Goal: Find specific page/section: Find specific page/section

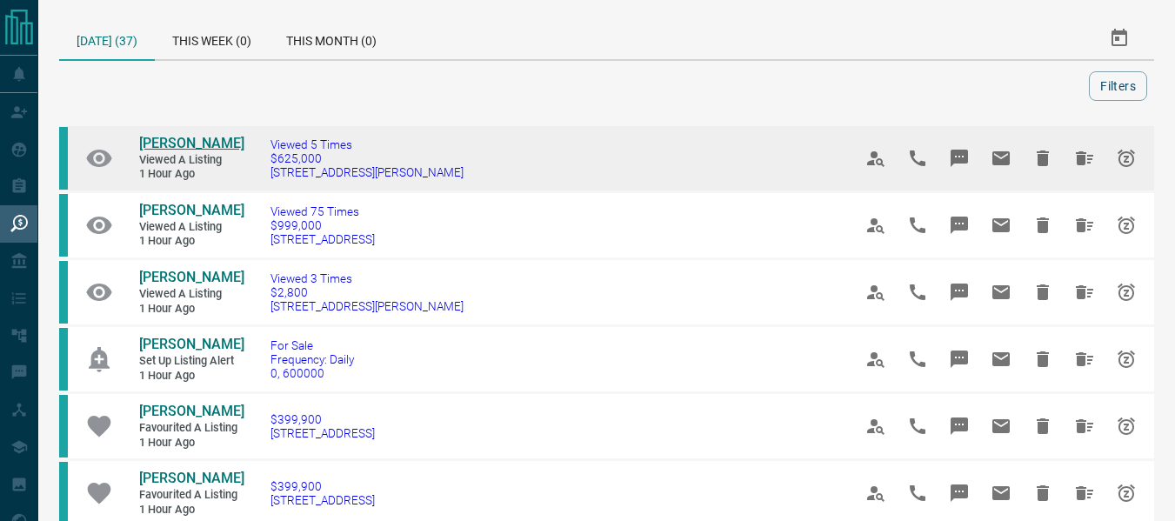
click at [177, 143] on span "[PERSON_NAME]" at bounding box center [191, 143] width 105 height 17
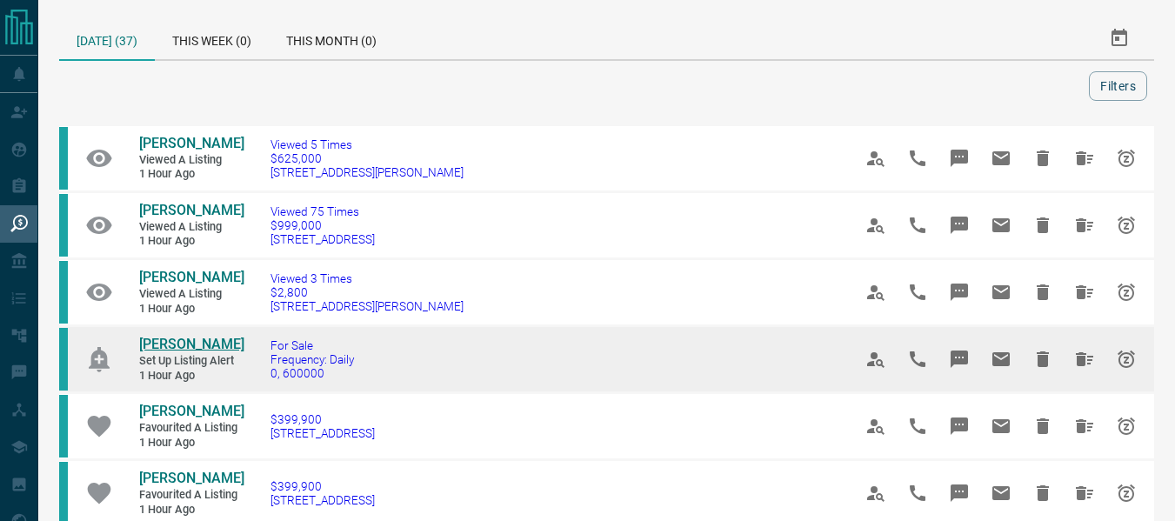
click at [191, 352] on span "[PERSON_NAME]" at bounding box center [191, 344] width 105 height 17
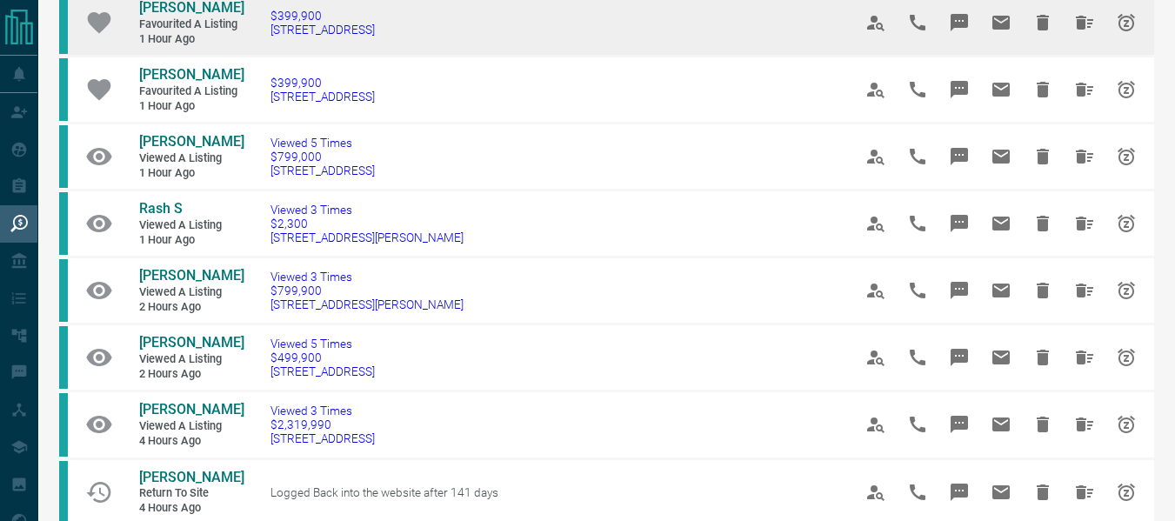
scroll to position [404, 0]
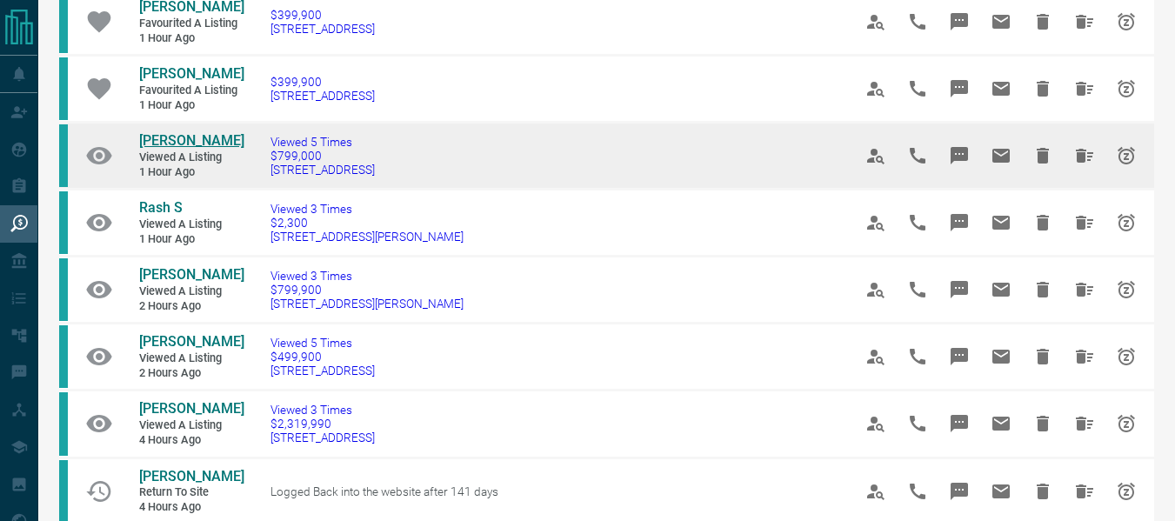
click at [190, 149] on span "[PERSON_NAME]" at bounding box center [191, 140] width 105 height 17
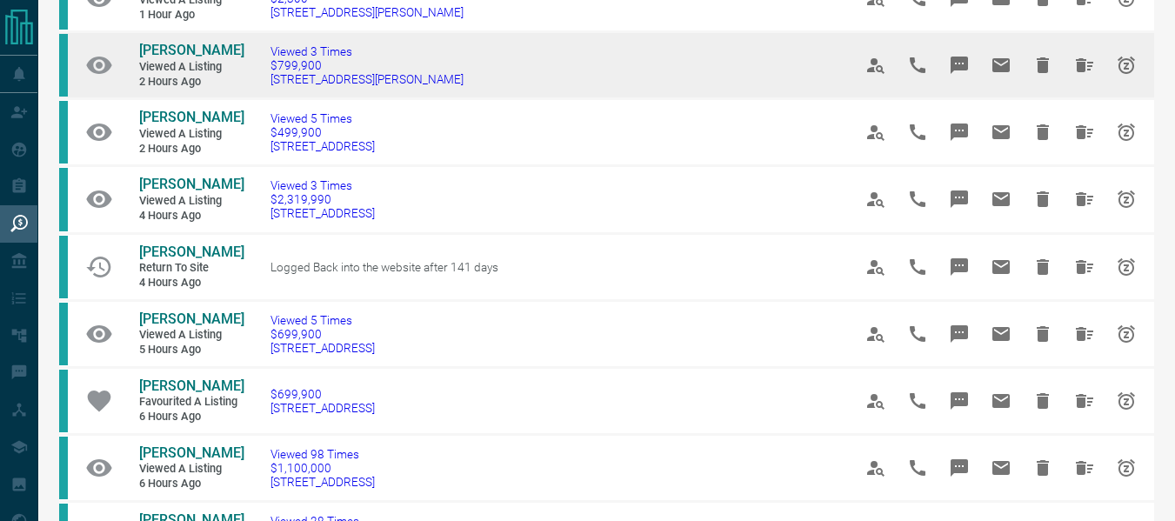
scroll to position [630, 0]
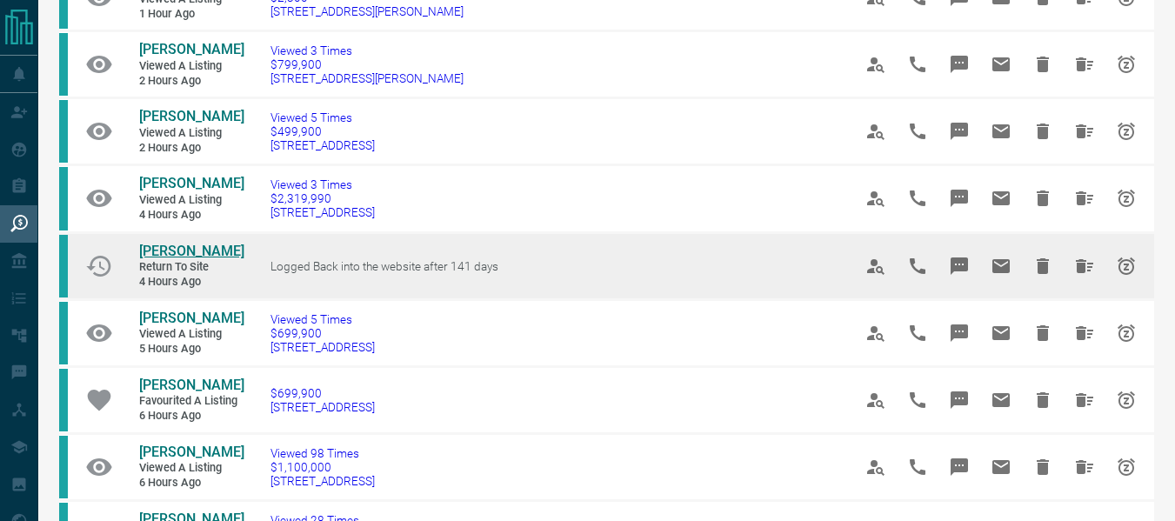
click at [197, 259] on span "[PERSON_NAME]" at bounding box center [191, 251] width 105 height 17
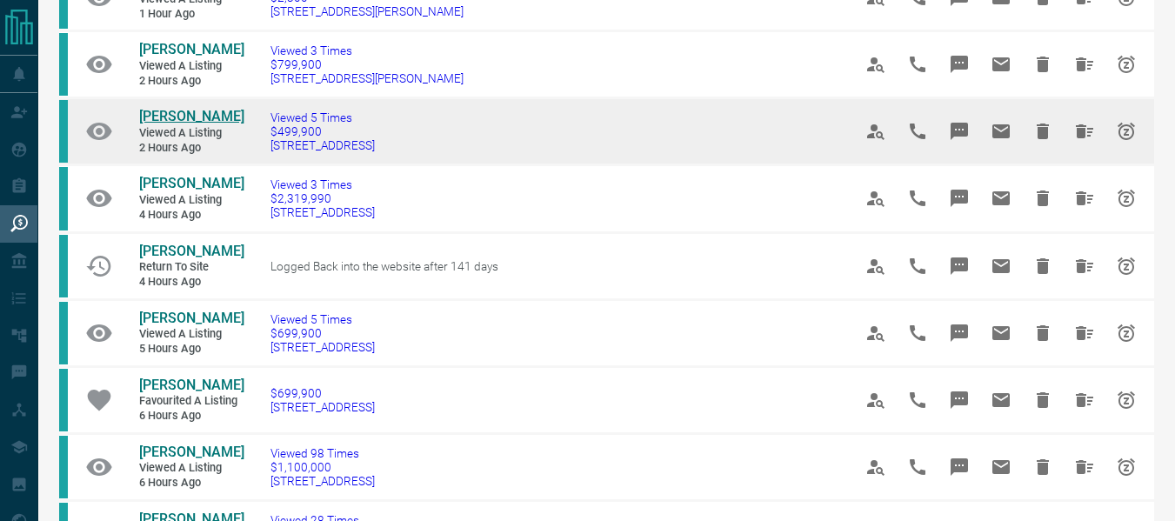
click at [150, 124] on span "[PERSON_NAME]" at bounding box center [191, 116] width 105 height 17
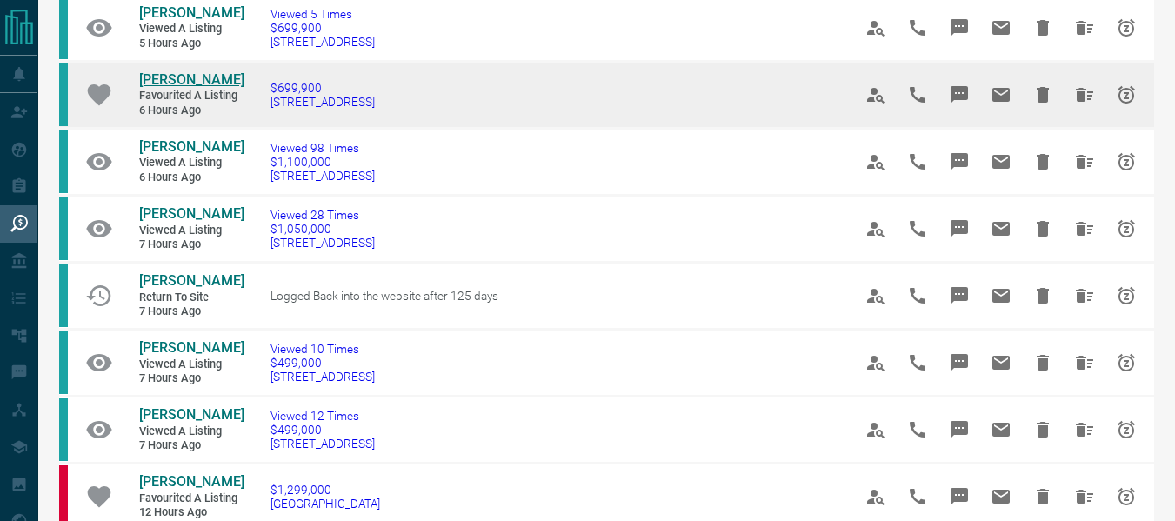
scroll to position [936, 0]
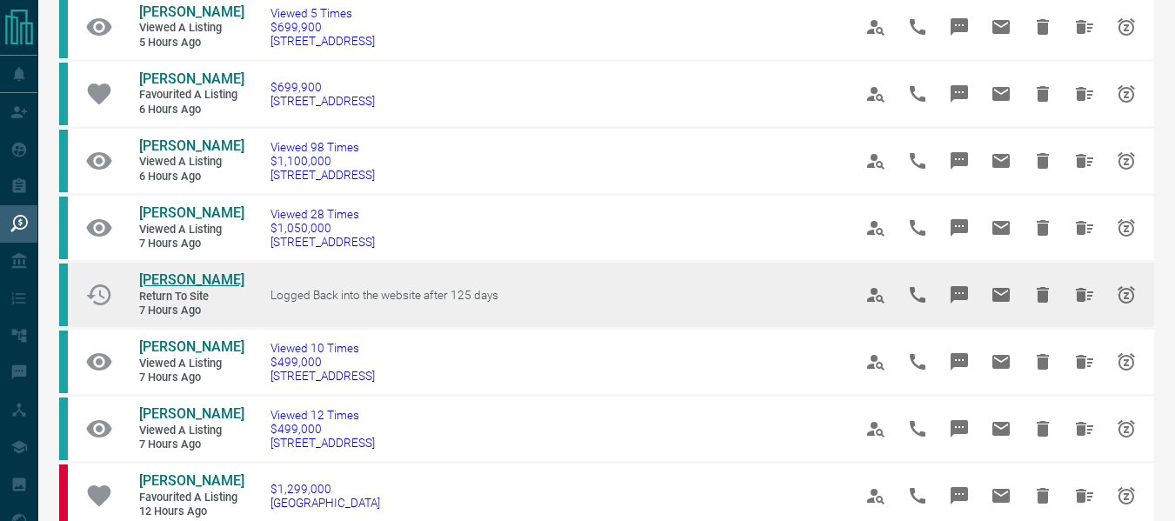
click at [157, 288] on span "[PERSON_NAME]" at bounding box center [191, 279] width 105 height 17
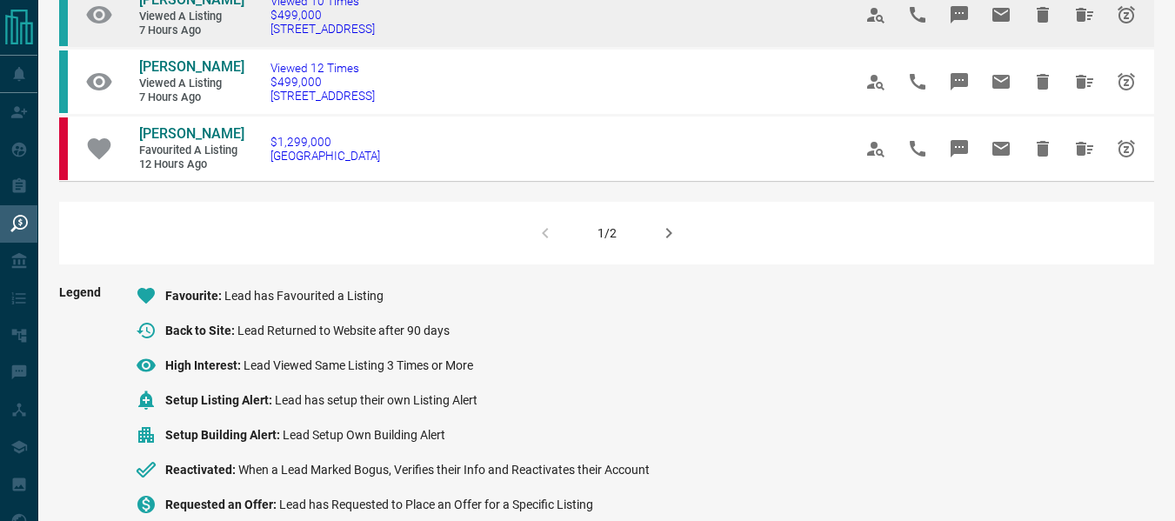
scroll to position [1355, 0]
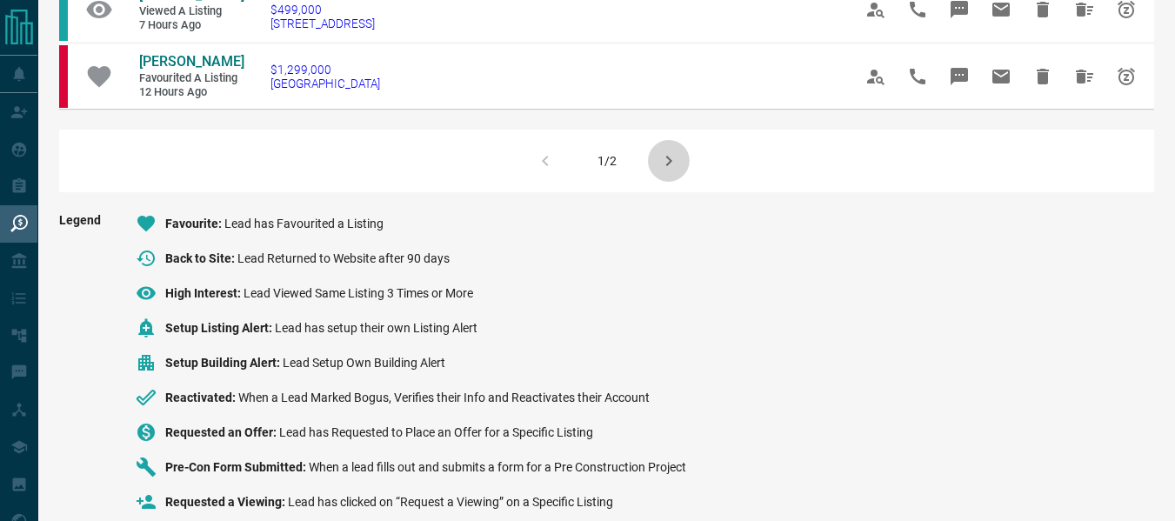
click at [660, 171] on icon "button" at bounding box center [668, 160] width 21 height 21
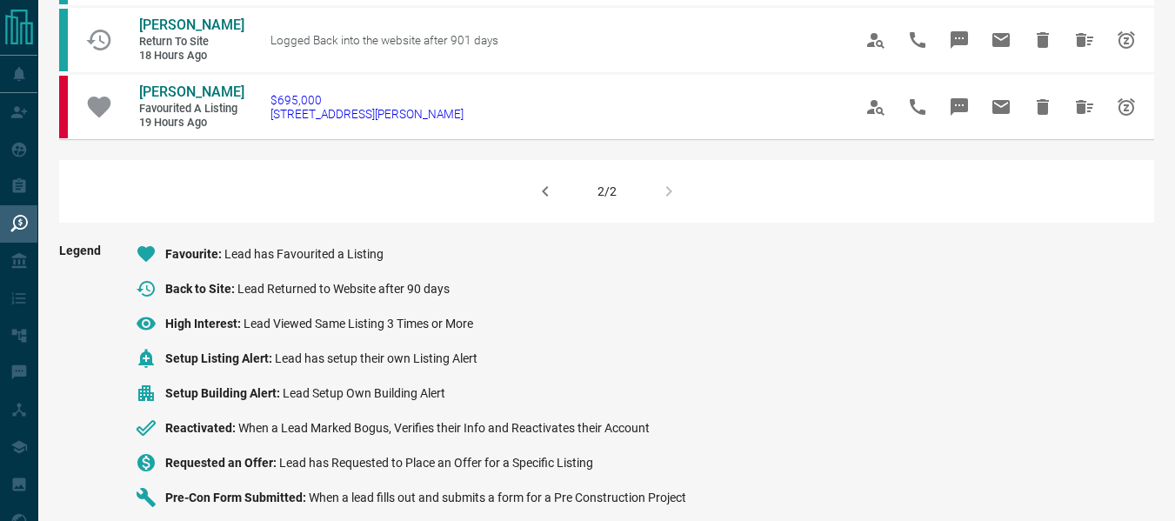
scroll to position [1125, 0]
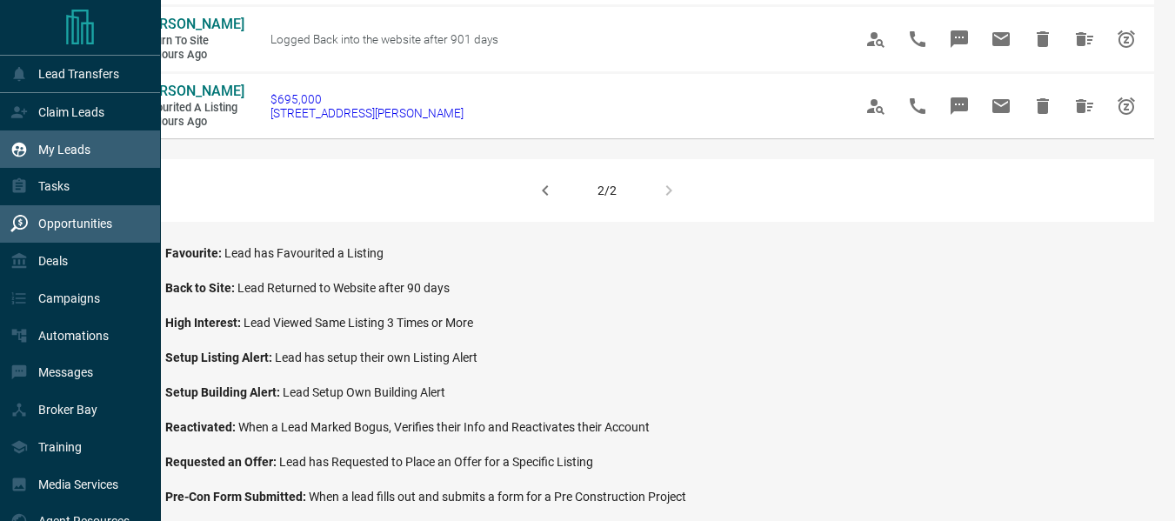
click at [23, 155] on icon at bounding box center [18, 149] width 17 height 17
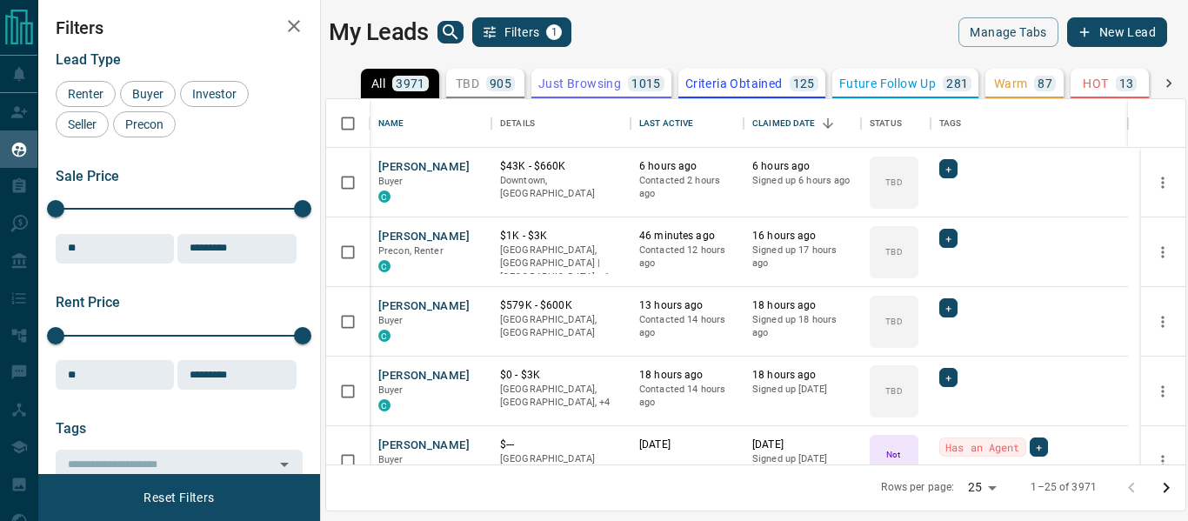
scroll to position [352, 846]
click at [475, 167] on icon "Open in New Tab" at bounding box center [471, 166] width 14 height 14
click at [469, 306] on icon "Open in New Tab" at bounding box center [471, 305] width 14 height 14
click at [474, 371] on icon "Open in New Tab" at bounding box center [471, 375] width 10 height 10
